Goal: Obtain resource: Obtain resource

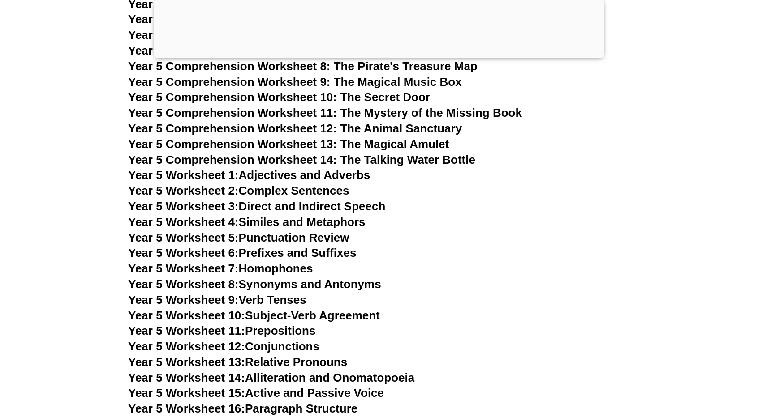
scroll to position [4396, 0]
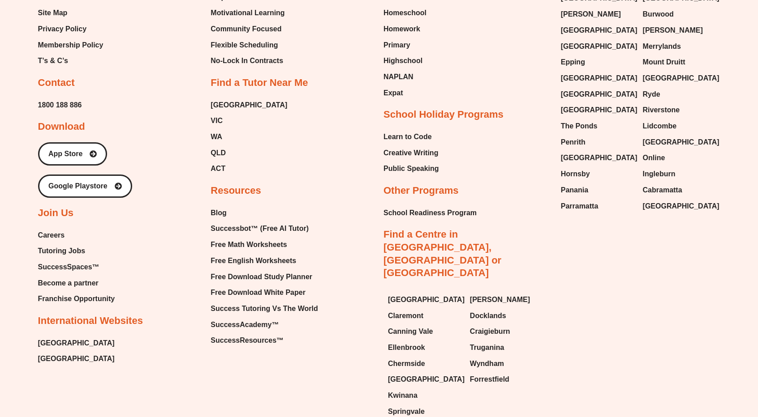
scroll to position [3875, 0]
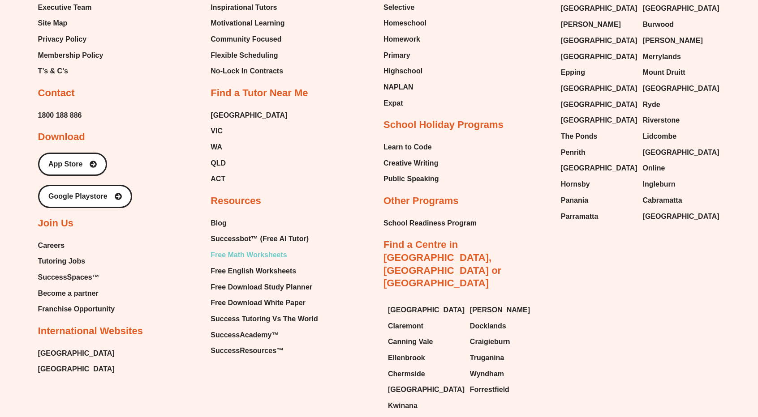
click at [261, 249] on span "Free Math Worksheets" at bounding box center [249, 255] width 76 height 13
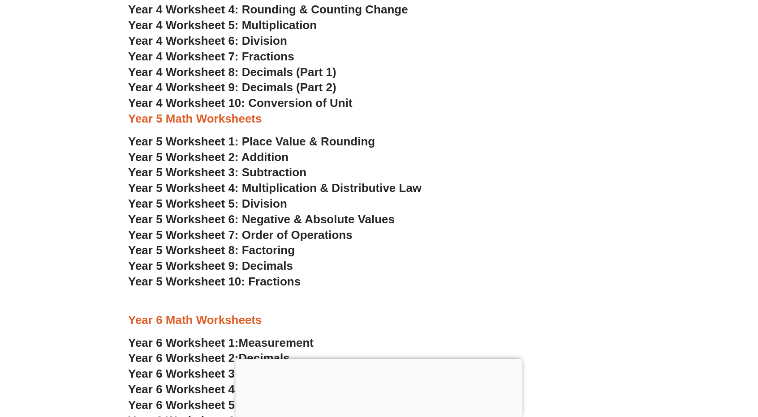
scroll to position [1595, 0]
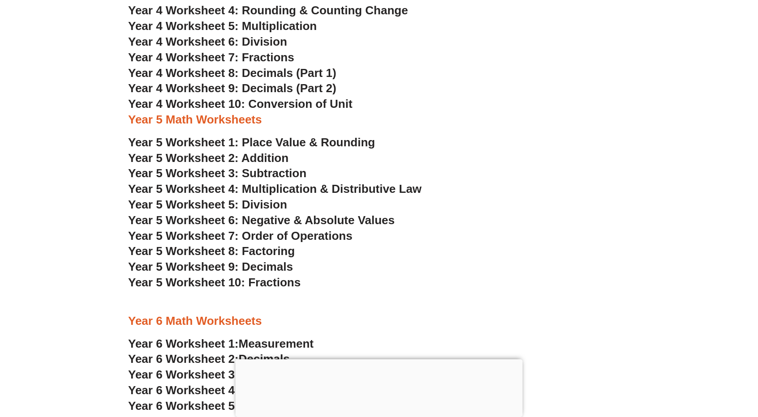
click at [236, 282] on span "Year 5 Worksheet 10: Fractions" at bounding box center [214, 282] width 172 height 13
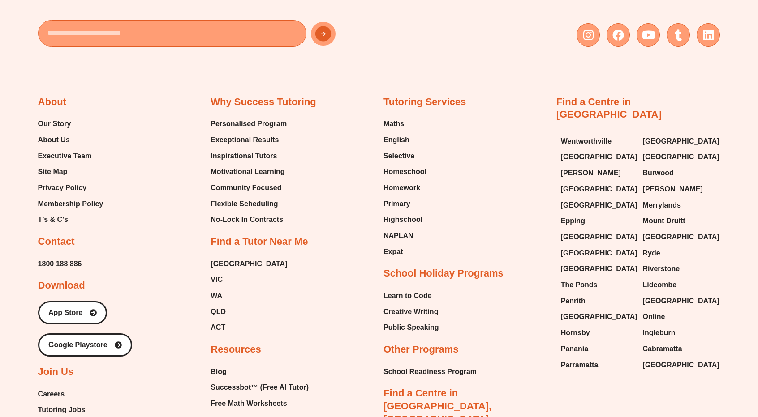
scroll to position [3921, 0]
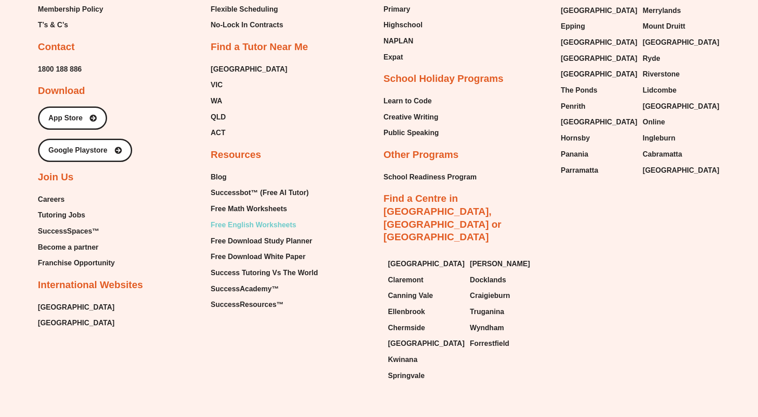
click at [268, 219] on span "Free English Worksheets" at bounding box center [254, 225] width 86 height 13
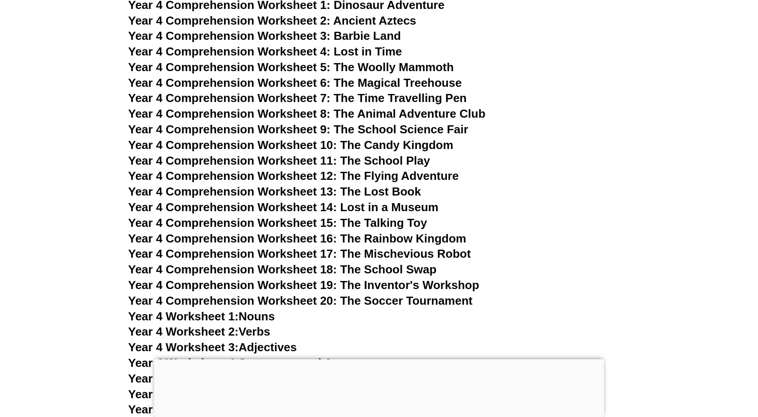
scroll to position [3623, 0]
click at [369, 7] on span "Dinosaur Adventure" at bounding box center [389, 5] width 111 height 13
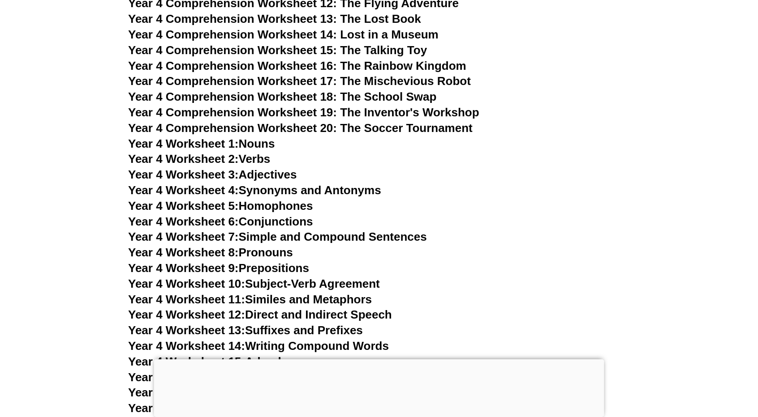
scroll to position [3798, 0]
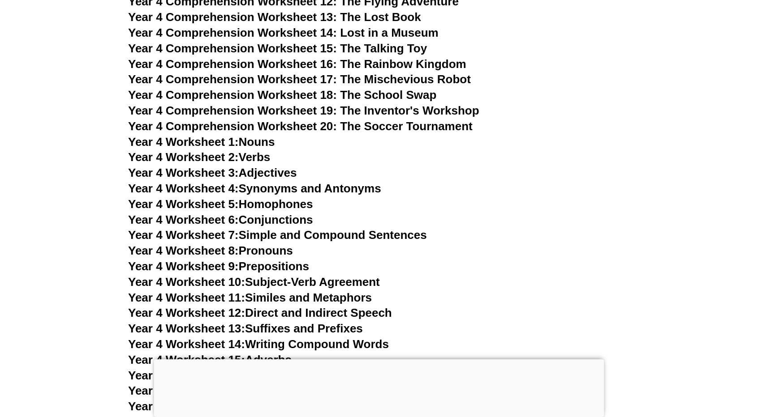
click at [282, 236] on link "Year 4 Worksheet 7: Simple and Compound Sentences" at bounding box center [277, 234] width 299 height 13
